Goal: Entertainment & Leisure: Consume media (video, audio)

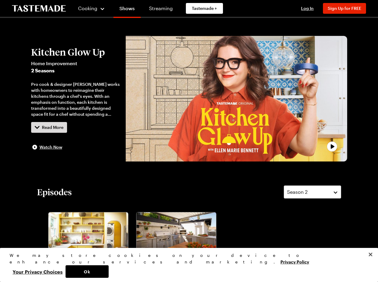
click at [89, 8] on span "Cooking" at bounding box center [87, 8] width 19 height 6
click at [310, 8] on span "Log In" at bounding box center [307, 8] width 13 height 5
click at [347, 8] on span "Sign Up for FREE" at bounding box center [343, 8] width 33 height 5
click at [75, 99] on div "Pro cook & designer [PERSON_NAME] works with homeowners to reimagine their kitc…" at bounding box center [75, 99] width 89 height 36
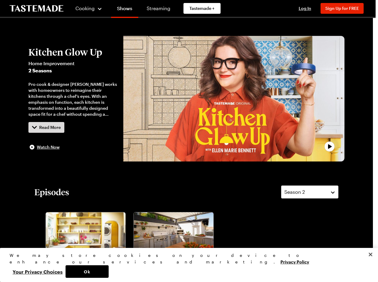
click at [49, 127] on div at bounding box center [189, 141] width 378 height 282
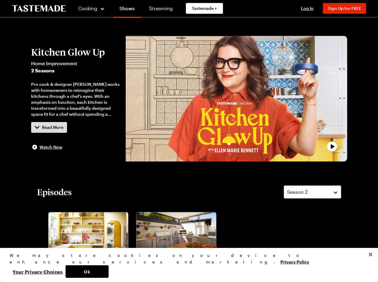
click at [236, 99] on div "This show is available for members only Join now for FREE to watch this and ove…" at bounding box center [189, 140] width 176 height 125
click at [312, 192] on div at bounding box center [189, 141] width 378 height 282
click at [136, 246] on div "Perfect Patio Pizza, Please Kitchen Glow Up S2 - E1 [PERSON_NAME] & [PERSON_NAM…" at bounding box center [180, 262] width 88 height 104
click at [109, 271] on button "Ok" at bounding box center [86, 271] width 43 height 13
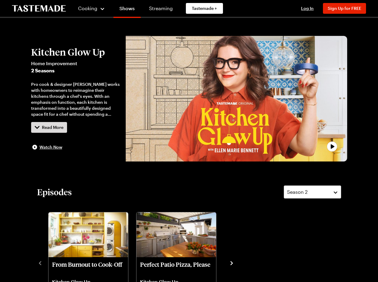
click at [65, 271] on button "Your Privacy Choices" at bounding box center [38, 271] width 56 height 13
